Goal: Use online tool/utility: Use online tool/utility

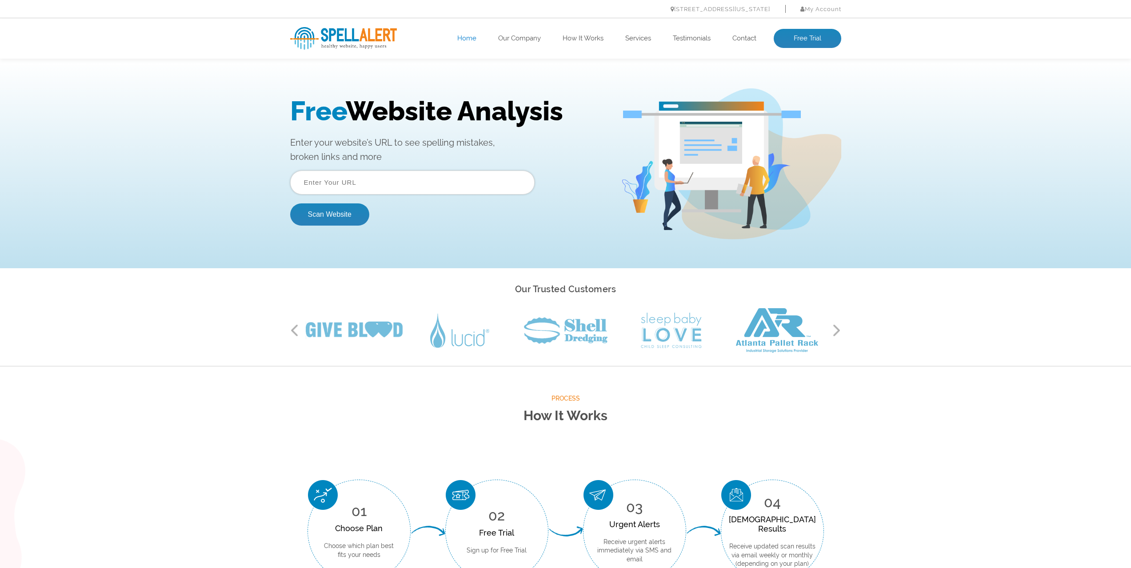
drag, startPoint x: 356, startPoint y: 184, endPoint x: 349, endPoint y: 193, distance: 12.0
click at [356, 184] on input "text" at bounding box center [412, 183] width 244 height 24
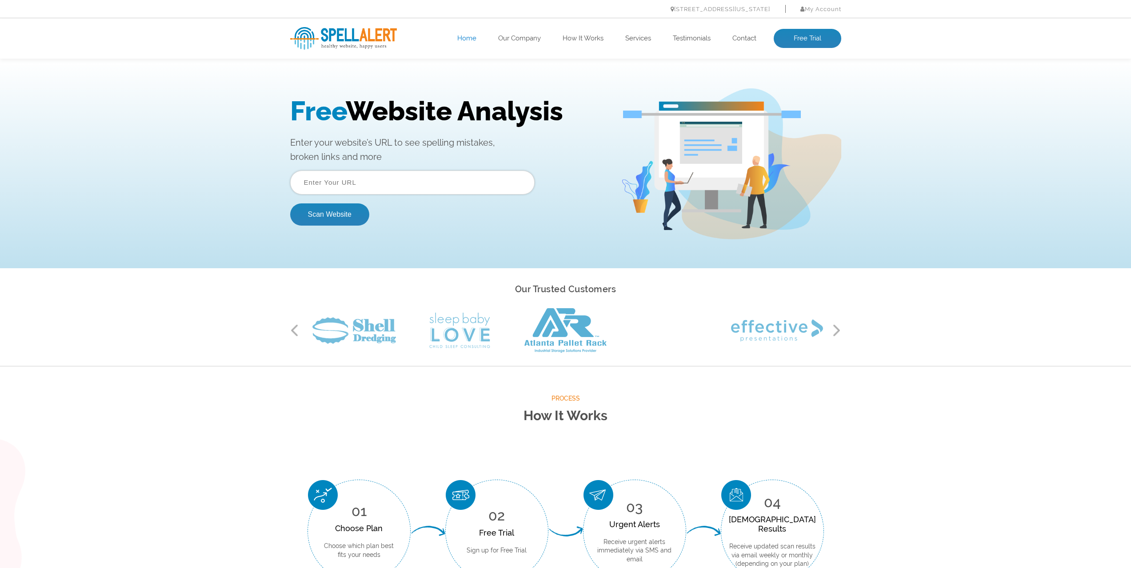
click at [333, 188] on input "text" at bounding box center [412, 183] width 244 height 24
paste input "[URL][DOMAIN_NAME]"
type input "[URL][DOMAIN_NAME]"
click at [327, 209] on button "Scan Website" at bounding box center [329, 215] width 79 height 22
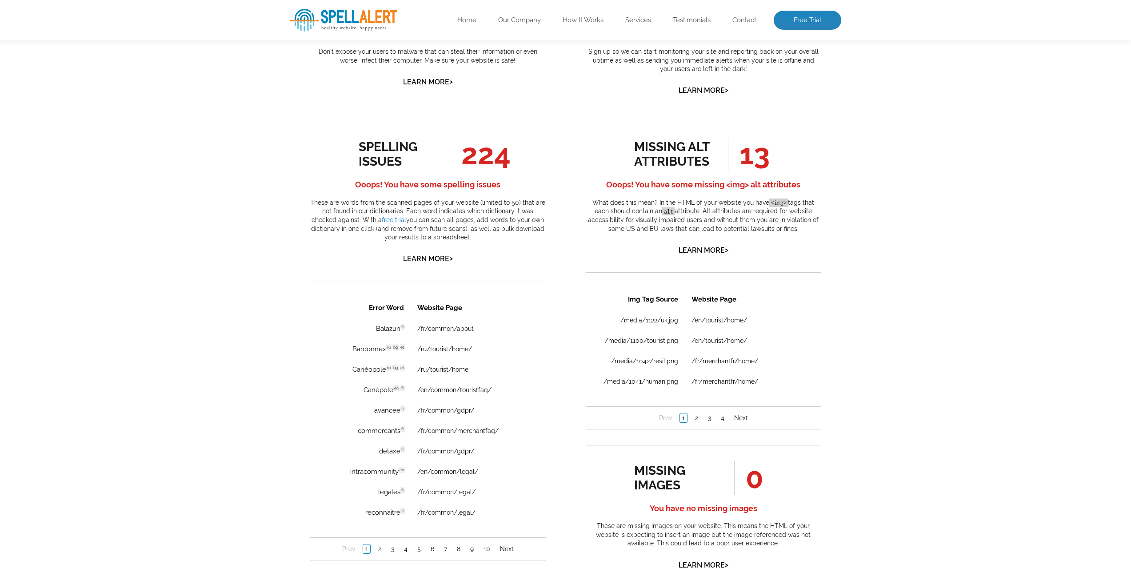
scroll to position [444, 0]
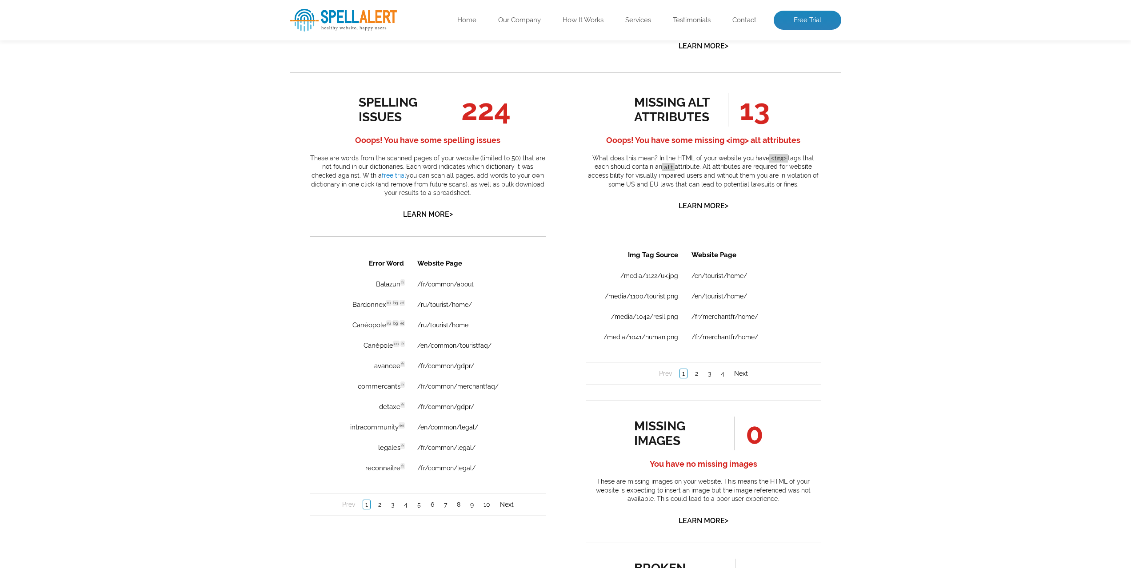
drag, startPoint x: 149, startPoint y: 216, endPoint x: 344, endPoint y: 526, distance: 365.8
click at [344, 526] on div "spelling issues 224 Ooops! You have some spelling issues These are words from t…" at bounding box center [428, 529] width 276 height 915
click at [380, 508] on link "2" at bounding box center [380, 504] width 8 height 9
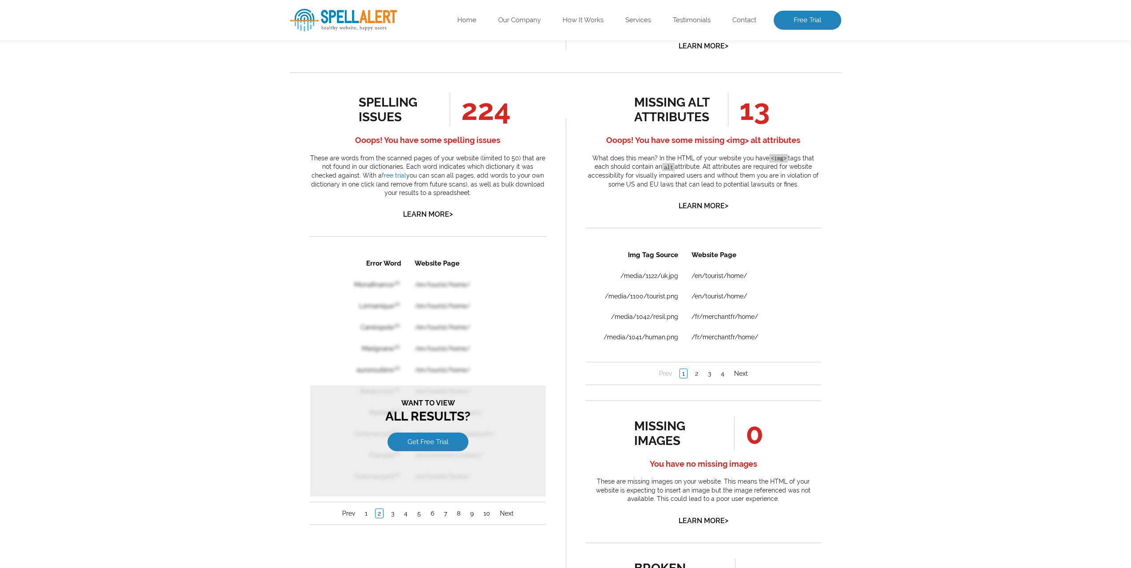
scroll to position [0, 0]
click at [365, 516] on link "1" at bounding box center [365, 513] width 7 height 9
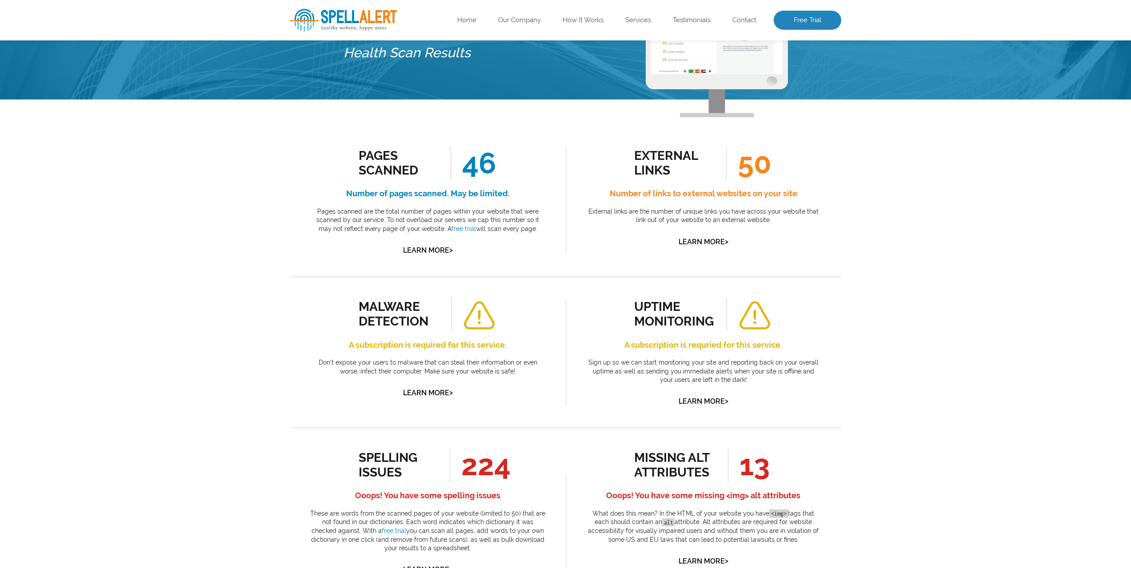
scroll to position [133, 0]
